Goal: Information Seeking & Learning: Check status

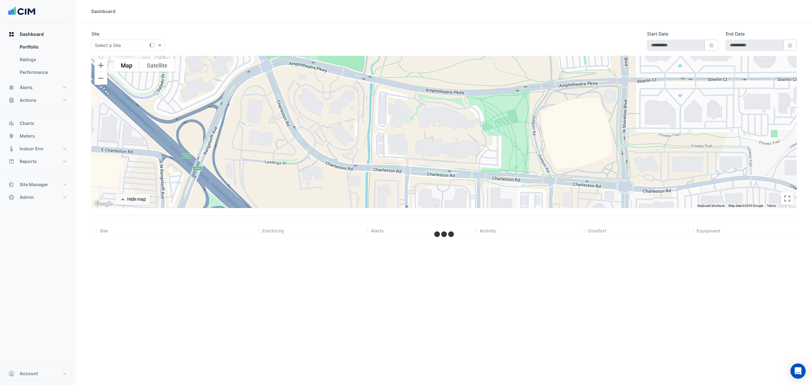
type input "**********"
select select "***"
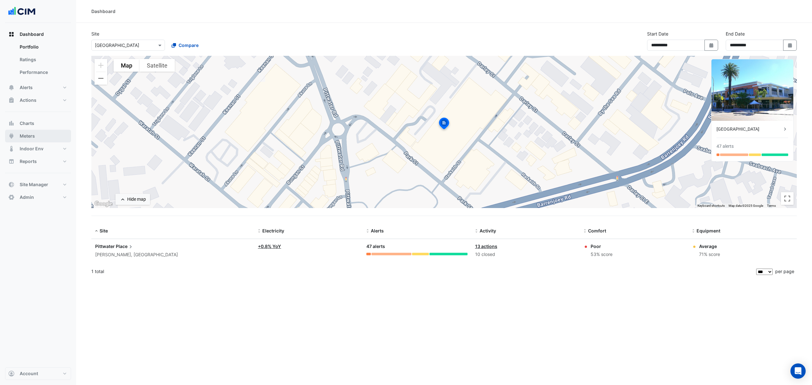
drag, startPoint x: 32, startPoint y: 136, endPoint x: 37, endPoint y: 132, distance: 7.2
click at [32, 136] on span "Meters" at bounding box center [27, 136] width 15 height 6
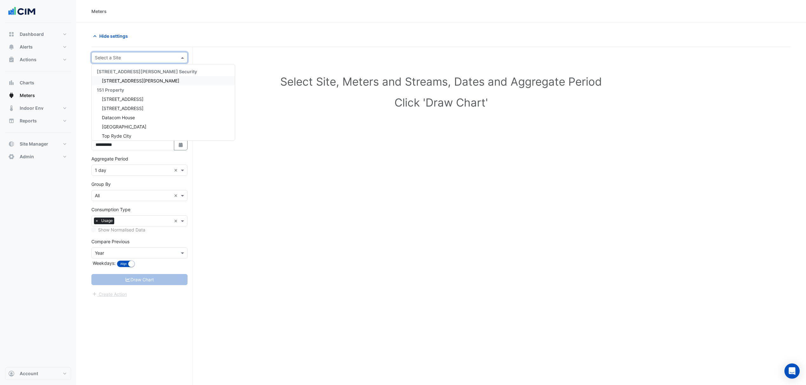
click at [176, 57] on div at bounding box center [139, 57] width 95 height 7
type input "***"
click at [119, 79] on span "Eastland" at bounding box center [111, 80] width 18 height 5
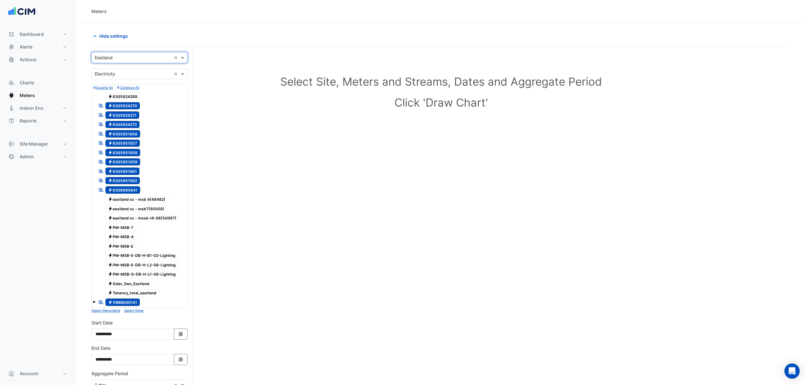
click at [135, 72] on input "text" at bounding box center [133, 74] width 76 height 7
drag, startPoint x: 116, startPoint y: 104, endPoint x: 120, endPoint y: 99, distance: 6.5
click at [120, 99] on div "Electricity Gas Water" at bounding box center [139, 97] width 95 height 28
click at [98, 95] on span "Gas" at bounding box center [101, 96] width 8 height 5
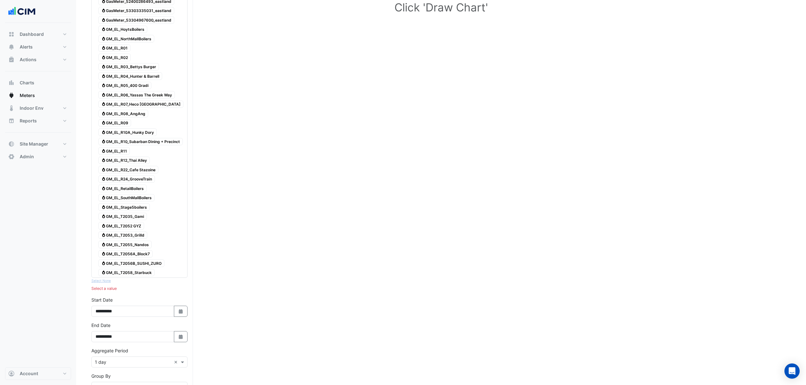
scroll to position [42, 0]
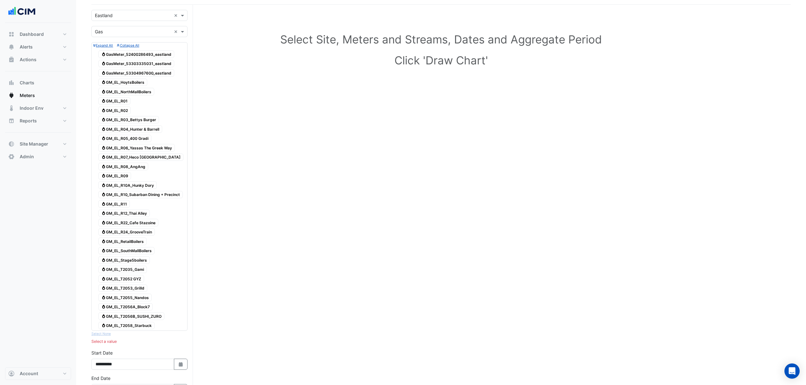
click at [128, 90] on span "Gas GM_EL_NorthMallBoilers" at bounding box center [126, 92] width 56 height 8
click at [140, 84] on span "Gas GM_EL_HoytsBoilers" at bounding box center [122, 83] width 49 height 8
click at [126, 244] on span "Gas GM_EL_RetailBoilers" at bounding box center [122, 242] width 48 height 8
drag, startPoint x: 124, startPoint y: 263, endPoint x: 127, endPoint y: 256, distance: 7.0
click at [124, 261] on span "Gas GM_EL_Stage5boilers" at bounding box center [123, 260] width 51 height 8
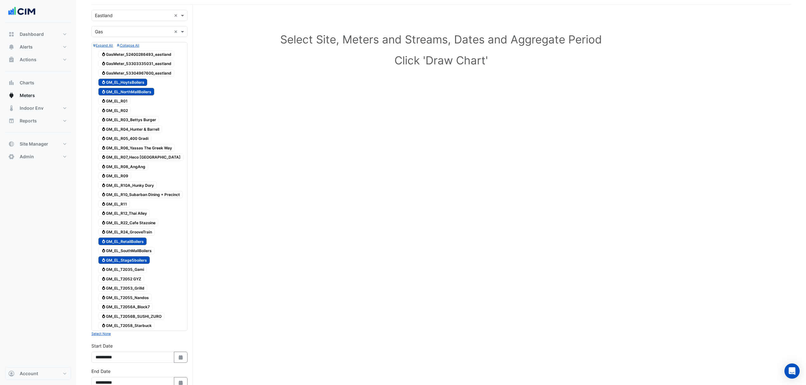
click at [133, 245] on span "Gas GM_EL_RetailBoilers" at bounding box center [122, 242] width 48 height 8
drag, startPoint x: 131, startPoint y: 243, endPoint x: 128, endPoint y: 252, distance: 9.2
click at [131, 245] on span "Gas GM_EL_RetailBoilers" at bounding box center [122, 242] width 48 height 8
click at [127, 252] on span "Gas GM_EL_SouthMallBoilers" at bounding box center [126, 251] width 56 height 8
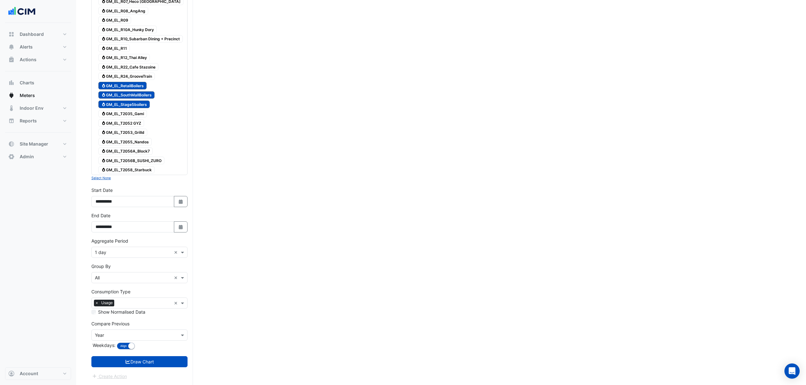
scroll to position [202, 0]
click at [183, 198] on button "Select Date" at bounding box center [181, 201] width 14 height 11
select select "*"
select select "****"
click at [98, 115] on div "*** *** *** *** *** *** *** *** **** **** **** **** **** **** **** **** **** **…" at bounding box center [132, 120] width 74 height 11
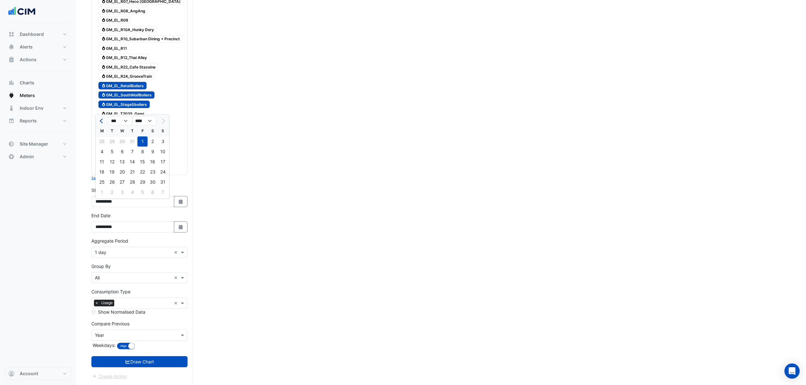
click at [100, 119] on span "Previous month" at bounding box center [102, 121] width 5 height 5
select select "*"
click at [111, 136] on div "1" at bounding box center [112, 141] width 10 height 10
type input "**********"
click at [183, 226] on icon "Select Date" at bounding box center [181, 227] width 6 height 4
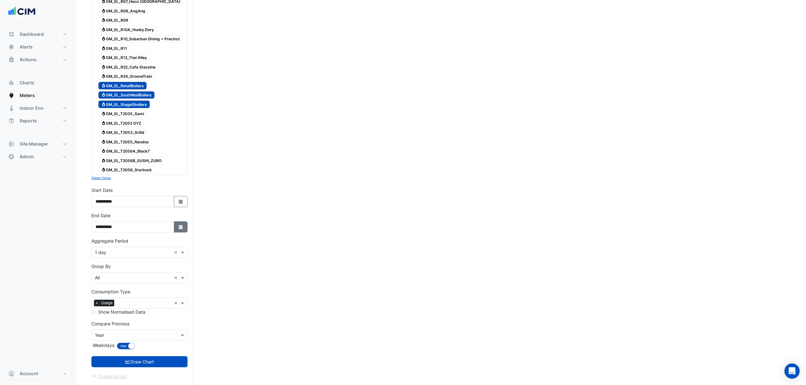
select select "*"
click at [135, 162] on div "31" at bounding box center [132, 167] width 10 height 10
type input "**********"
click at [131, 361] on button "Draw Chart" at bounding box center [139, 361] width 96 height 11
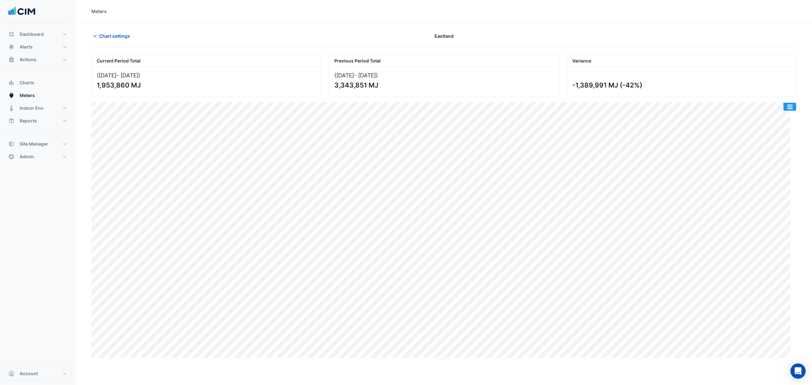
click at [791, 106] on button "button" at bounding box center [790, 107] width 13 height 8
click at [117, 29] on section "Chart settings Eastland Current Period Total (01 Jul 25 - 31 Jul 25 ) 1,953,860…" at bounding box center [444, 192] width 736 height 338
click at [112, 33] on span "Chart settings" at bounding box center [114, 36] width 31 height 7
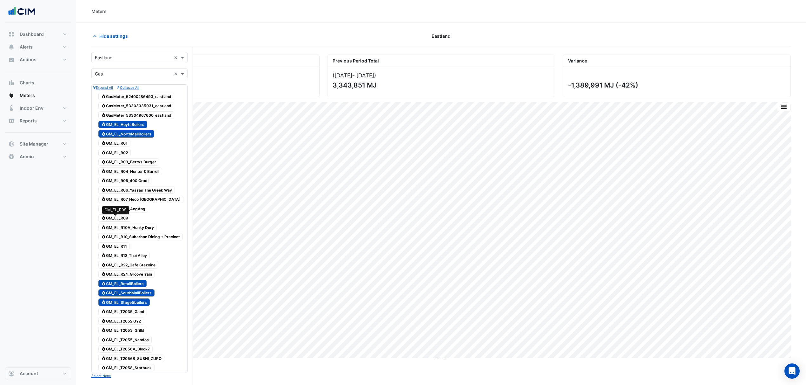
scroll to position [202, 0]
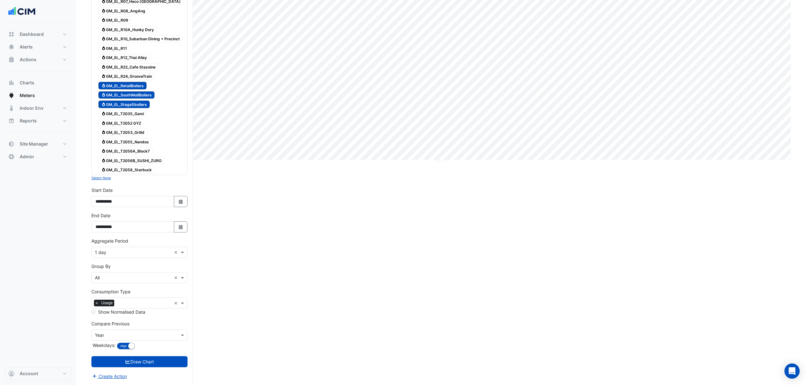
click at [133, 280] on input "text" at bounding box center [133, 278] width 76 height 7
click at [111, 301] on div "Meter" at bounding box center [139, 304] width 95 height 9
click at [117, 364] on button "Draw Chart" at bounding box center [139, 361] width 96 height 11
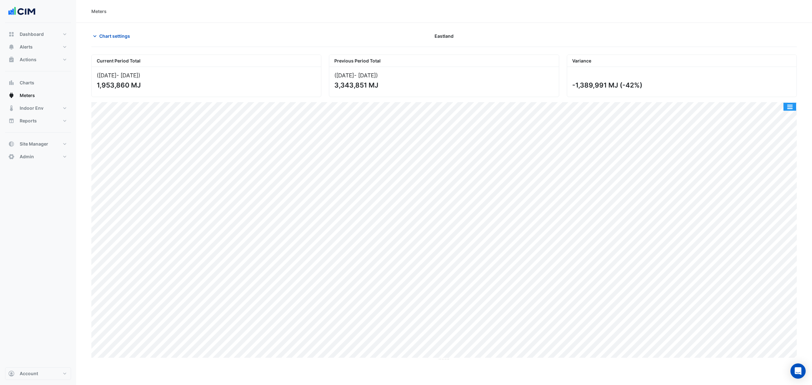
click at [787, 106] on button "button" at bounding box center [790, 107] width 13 height 8
click at [777, 117] on div "Split by Meter" at bounding box center [777, 117] width 38 height 11
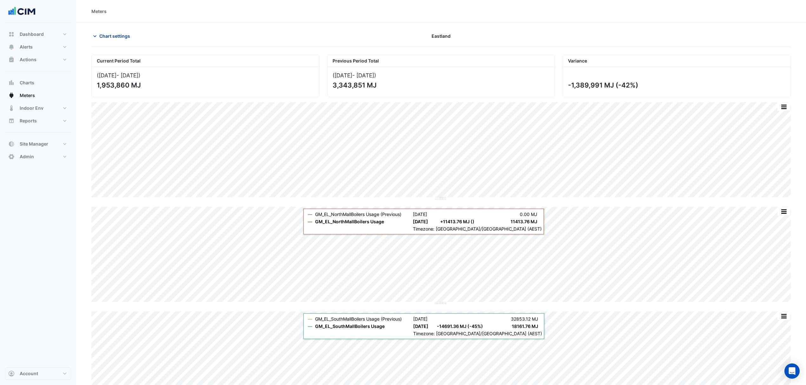
click at [111, 38] on span "Chart settings" at bounding box center [114, 36] width 31 height 7
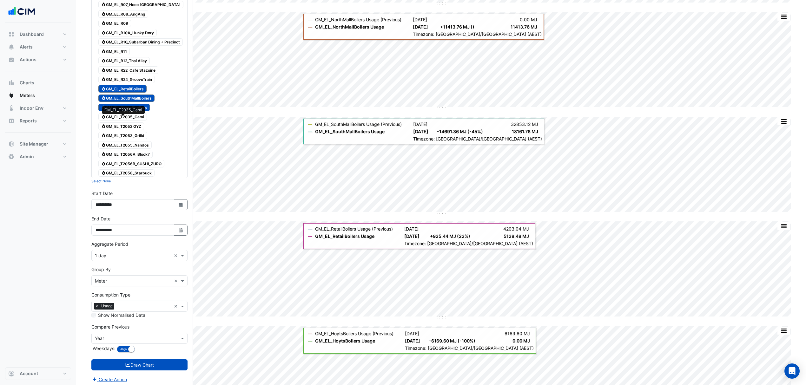
scroll to position [241, 0]
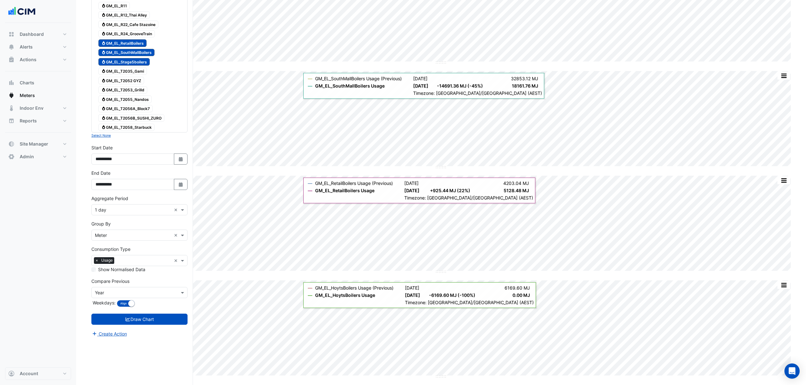
click at [131, 208] on div "Aggregate Period × 1 day ×" at bounding box center [139, 209] width 96 height 11
click at [111, 280] on span "1 month" at bounding box center [105, 282] width 16 height 5
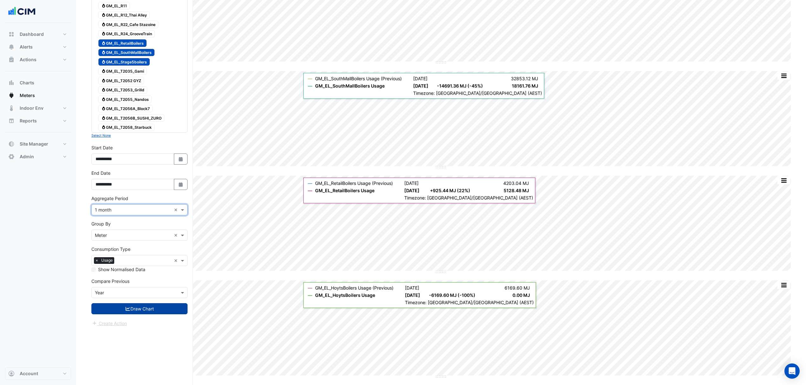
click at [154, 313] on button "Draw Chart" at bounding box center [139, 308] width 96 height 11
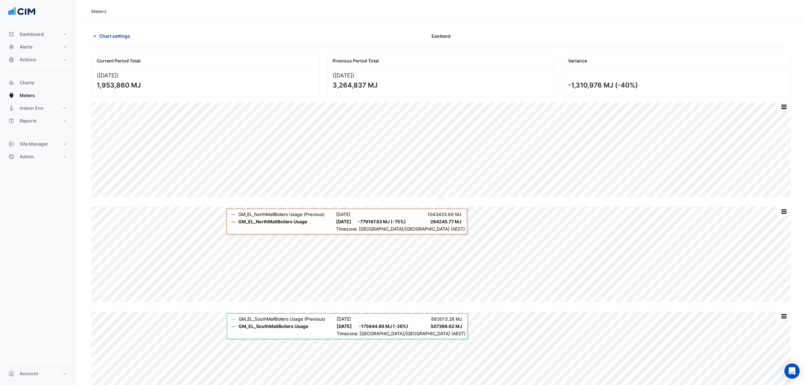
click at [109, 31] on button "Chart settings" at bounding box center [112, 35] width 43 height 11
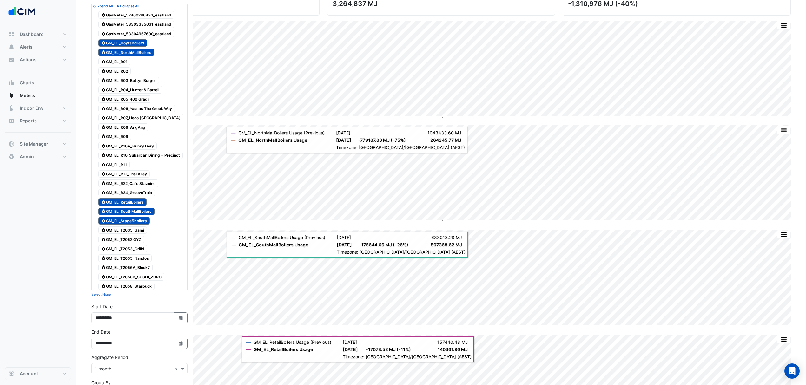
scroll to position [84, 0]
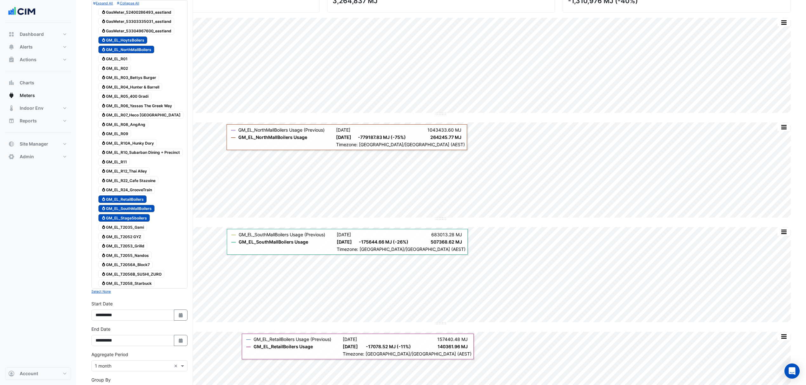
click at [137, 200] on span "Gas GM_EL_RetailBoilers" at bounding box center [122, 199] width 48 height 8
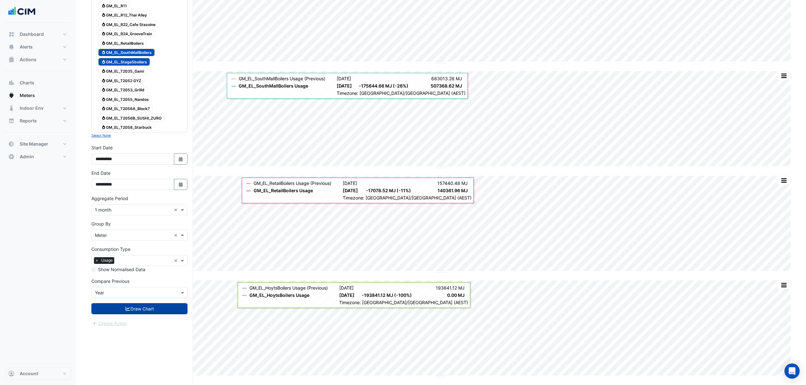
click at [154, 314] on button "Draw Chart" at bounding box center [139, 308] width 96 height 11
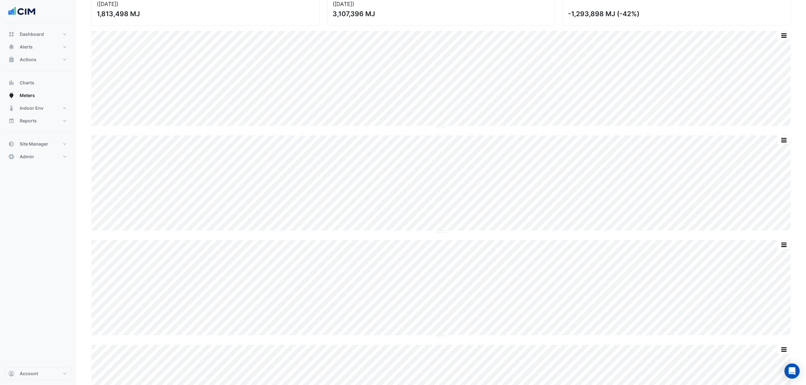
scroll to position [9, 0]
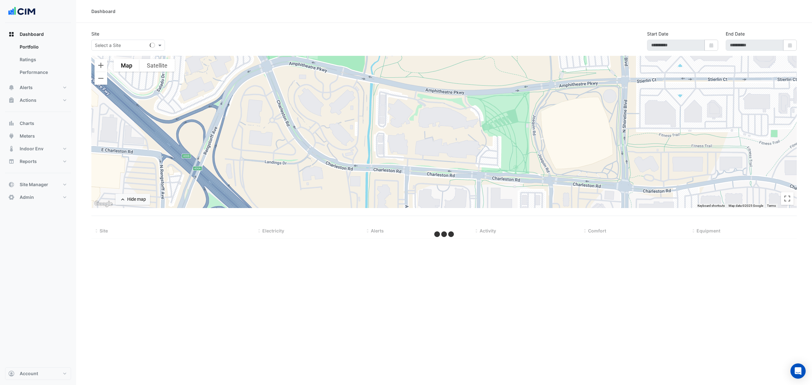
select select "***"
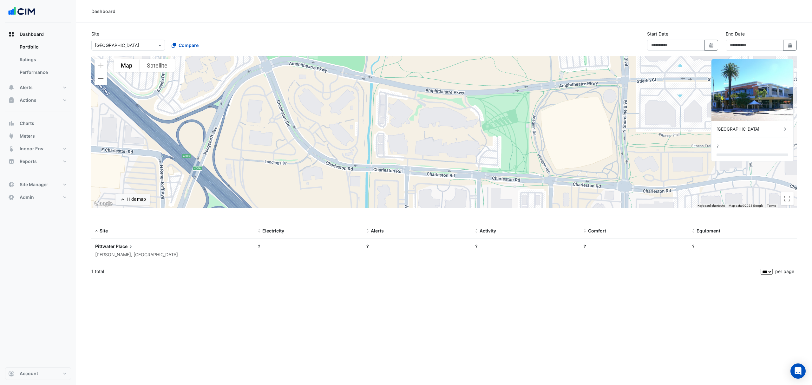
type input "**********"
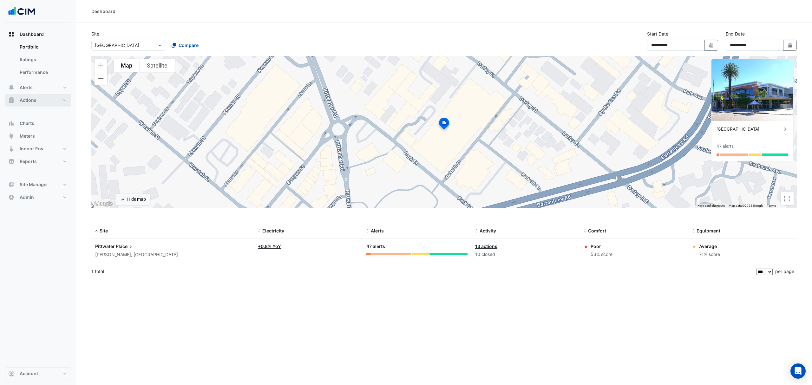
click at [41, 100] on button "Actions" at bounding box center [38, 100] width 66 height 13
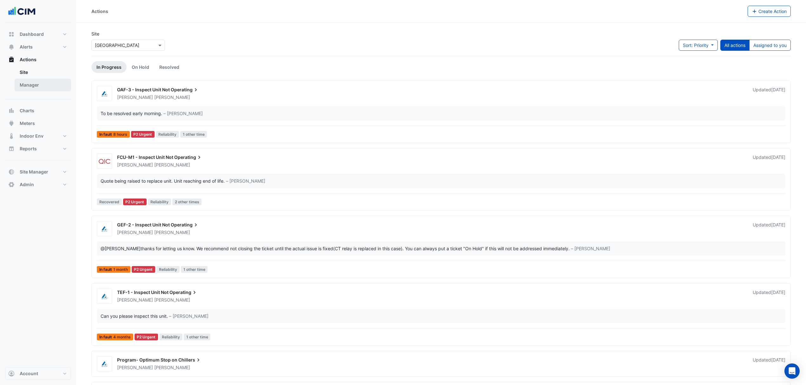
click at [24, 83] on link "Manager" at bounding box center [43, 85] width 56 height 13
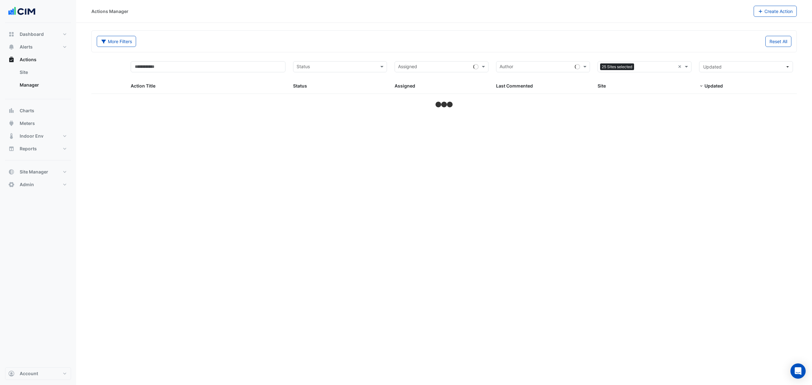
drag, startPoint x: 677, startPoint y: 65, endPoint x: 682, endPoint y: 65, distance: 5.1
click at [678, 65] on div "Sites 25 Sites selected ×" at bounding box center [645, 66] width 94 height 11
select select "***"
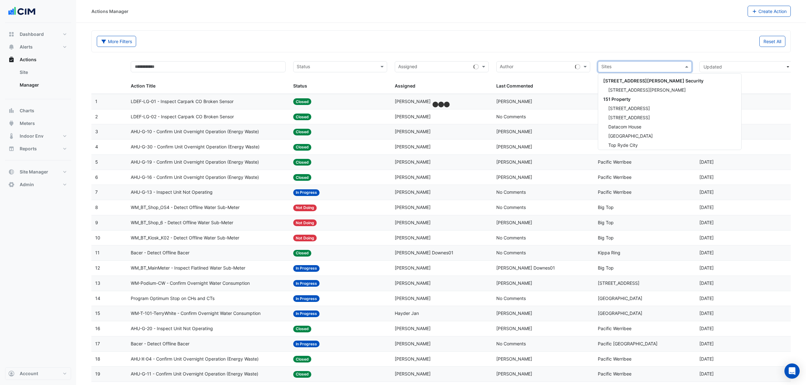
scroll to position [3075, 0]
type input "****"
click at [613, 105] on span "Eastland" at bounding box center [617, 105] width 18 height 5
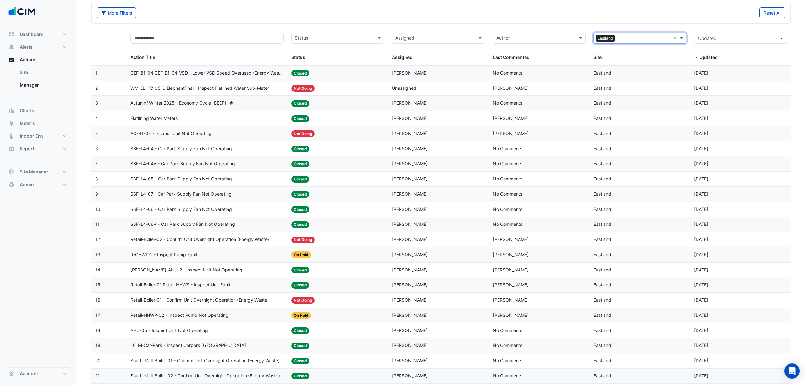
scroll to position [42, 0]
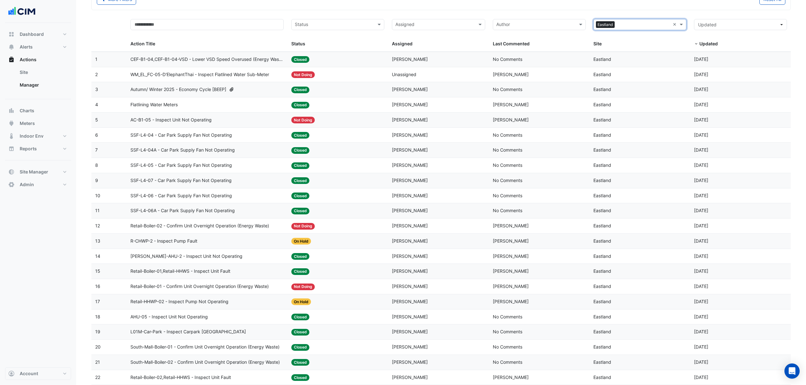
click at [224, 70] on datatable-body-cell "Action Title: WM_EL_FC-05-D'ElephantThai - Inspect Flatlined Water Sub-Meter" at bounding box center [207, 74] width 161 height 15
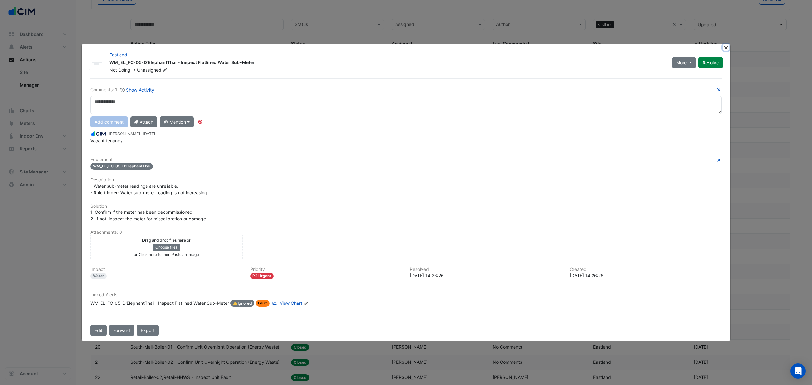
click at [722, 46] on app-escalated-ticket-details-modal "Eastland WM_EL_FC-05-D'ElephantThai - Inspect Flatlined Water Sub-Meter Not Doi…" at bounding box center [406, 192] width 649 height 297
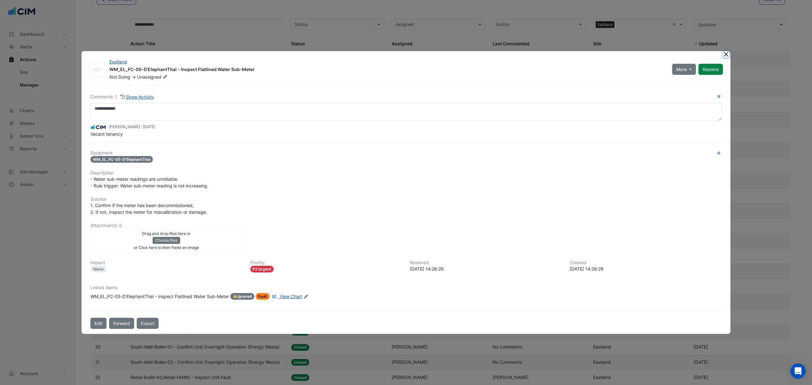
click at [725, 57] on button "Close" at bounding box center [726, 54] width 7 height 7
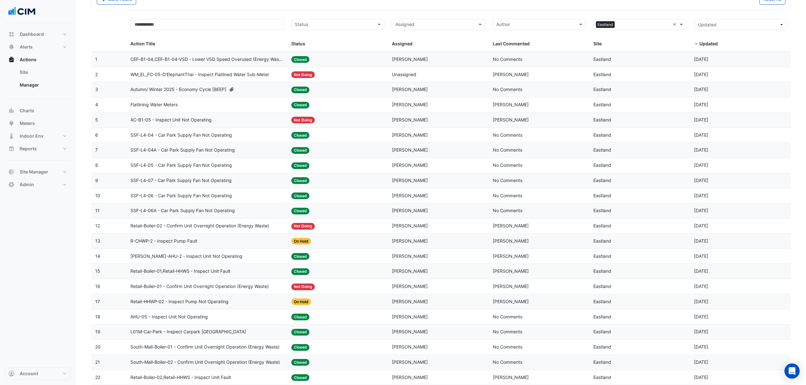
click at [214, 122] on div "AC-B1-05 - Inspect Unit Not Operating" at bounding box center [206, 119] width 153 height 7
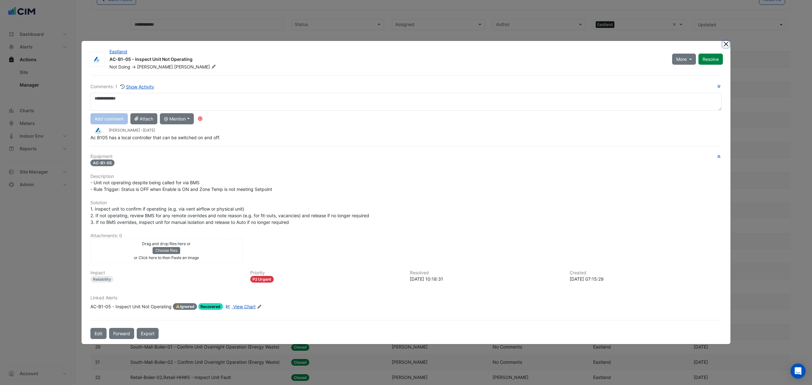
click at [726, 46] on button "Close" at bounding box center [726, 44] width 7 height 7
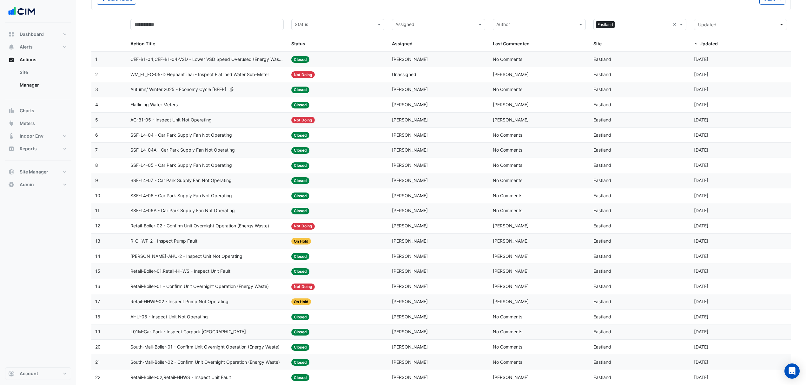
click at [209, 226] on span "Retail-Boiler-02 - Confirm Unit Overnight Operation (Energy Waste)" at bounding box center [199, 225] width 139 height 7
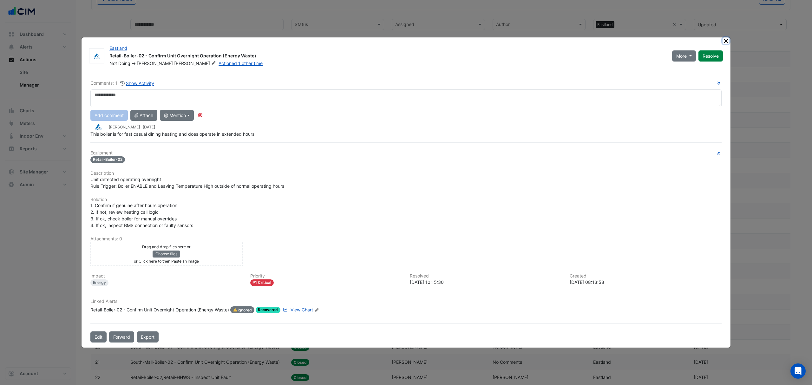
click at [727, 39] on button "Close" at bounding box center [726, 40] width 7 height 7
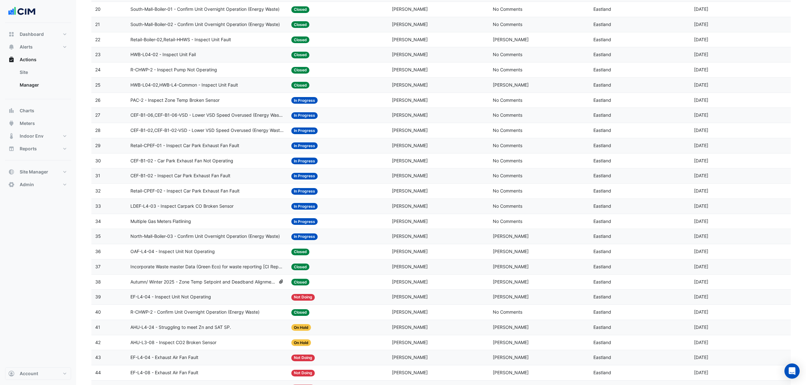
scroll to position [381, 0]
click at [179, 240] on span "North-Mall-Boiler-03 - Confirm Unit Overnight Operation (Energy Waste)" at bounding box center [204, 235] width 149 height 7
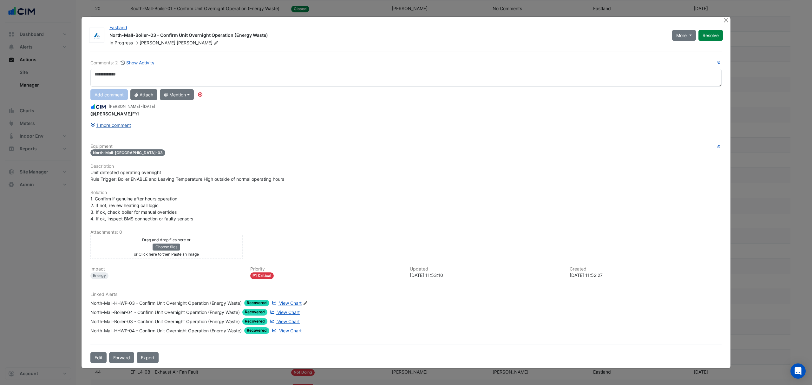
click at [111, 129] on button "1 more comment" at bounding box center [110, 125] width 41 height 11
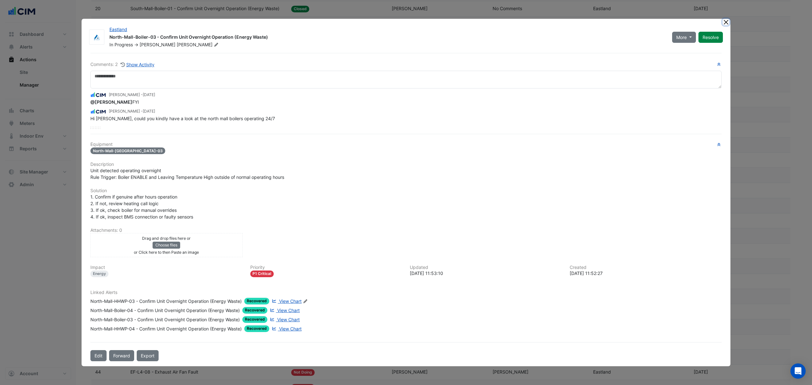
click at [724, 23] on button "Close" at bounding box center [726, 22] width 7 height 7
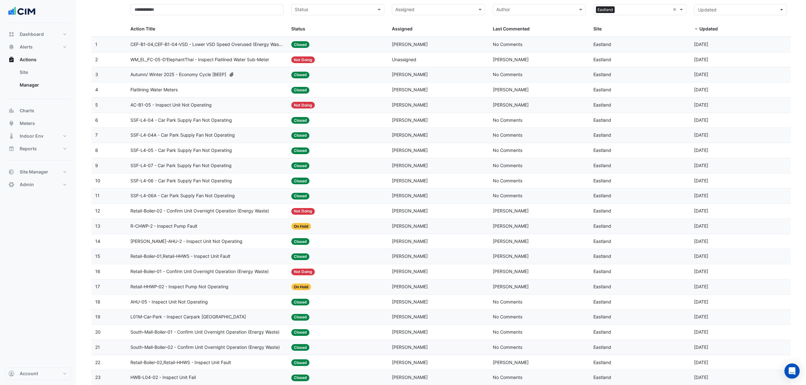
scroll to position [42, 0]
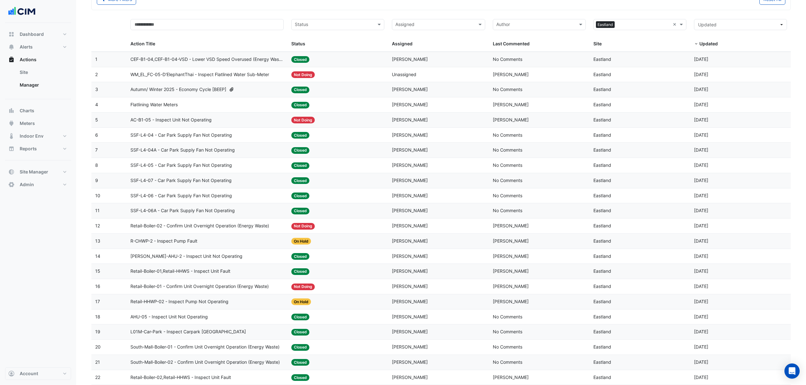
click at [152, 100] on datatable-body-cell "Action Title: Flatlining Water Meters" at bounding box center [207, 104] width 161 height 15
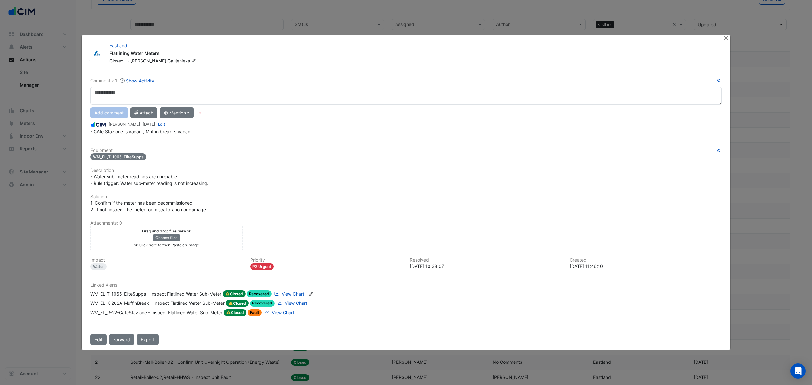
click at [140, 311] on div "WM_EL_R-22-CafeStazione - Inspect Flatlined Water Sub-Meter" at bounding box center [156, 312] width 132 height 7
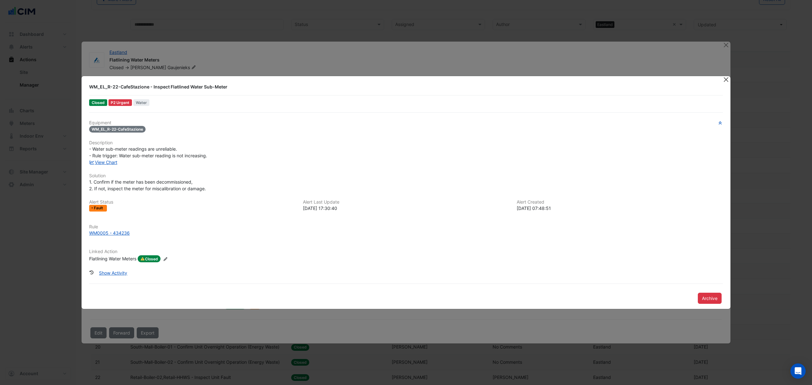
click at [723, 79] on button "Close" at bounding box center [726, 79] width 7 height 7
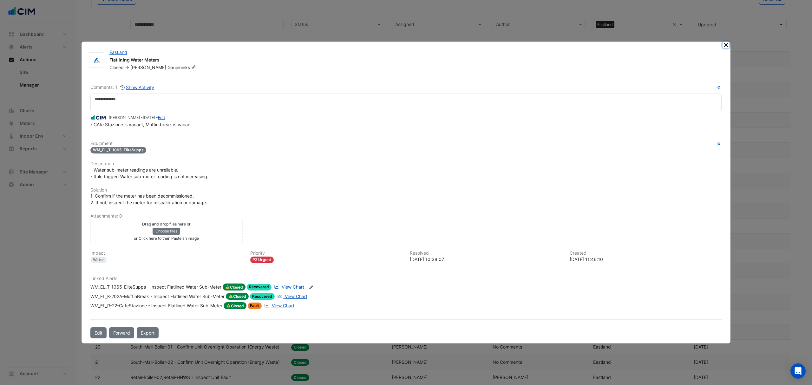
click at [724, 48] on button "Close" at bounding box center [726, 45] width 7 height 7
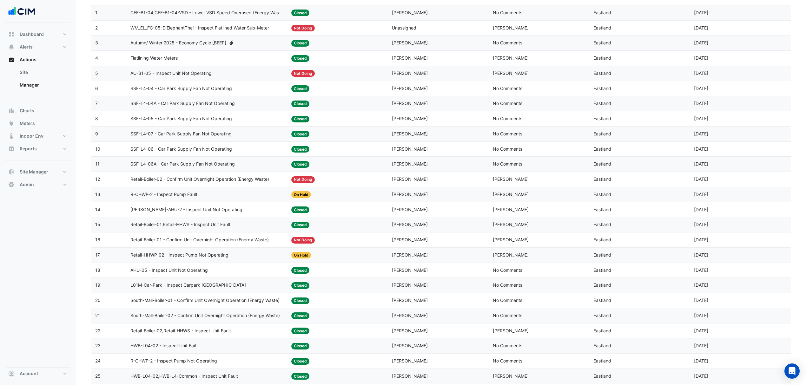
scroll to position [84, 0]
